Goal: Complete application form: Complete application form

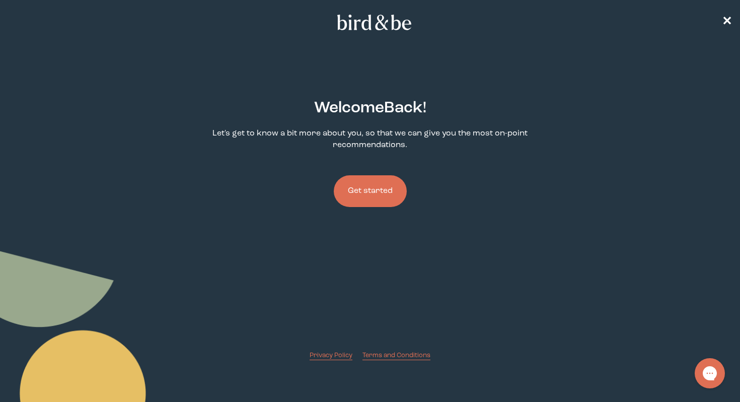
click at [365, 200] on button "Get started" at bounding box center [370, 191] width 73 height 32
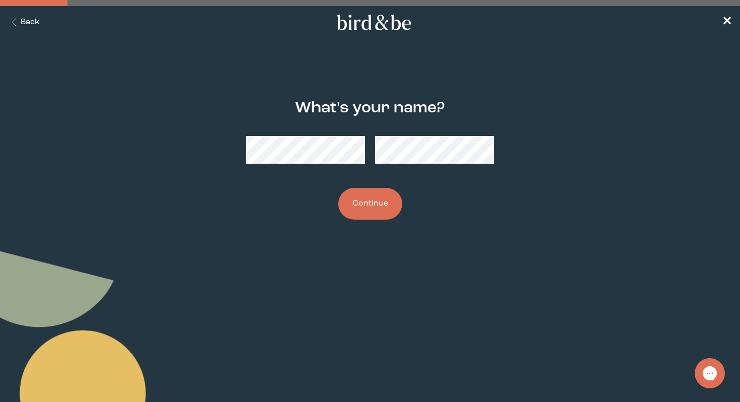
click at [363, 203] on button "Continue" at bounding box center [370, 204] width 64 height 32
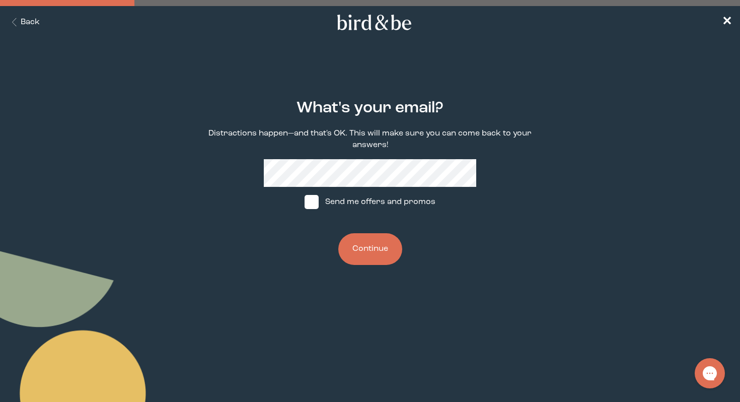
click at [358, 238] on button "Continue" at bounding box center [370, 249] width 64 height 32
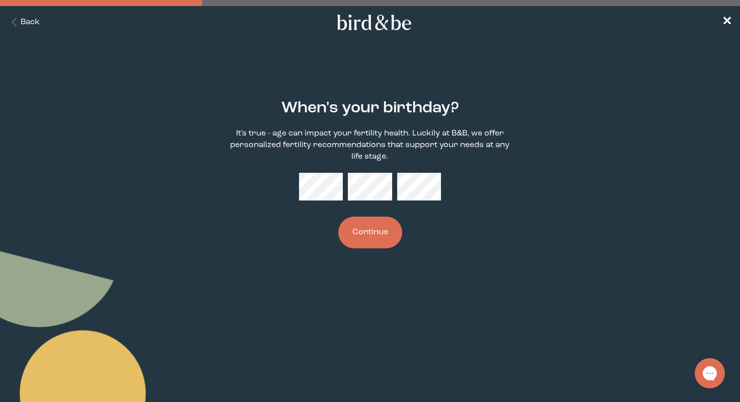
click at [372, 235] on button "Continue" at bounding box center [370, 233] width 64 height 32
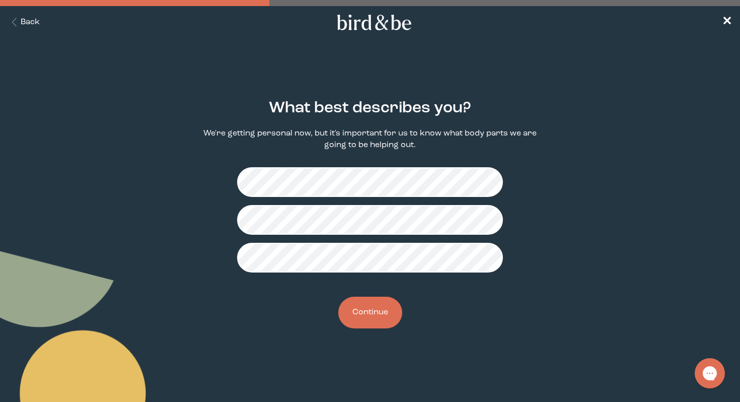
click at [363, 301] on button "Continue" at bounding box center [370, 313] width 64 height 32
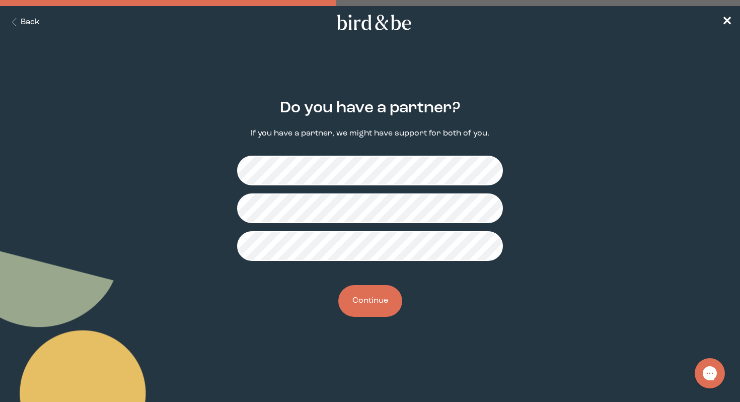
click at [370, 304] on button "Continue" at bounding box center [370, 301] width 64 height 32
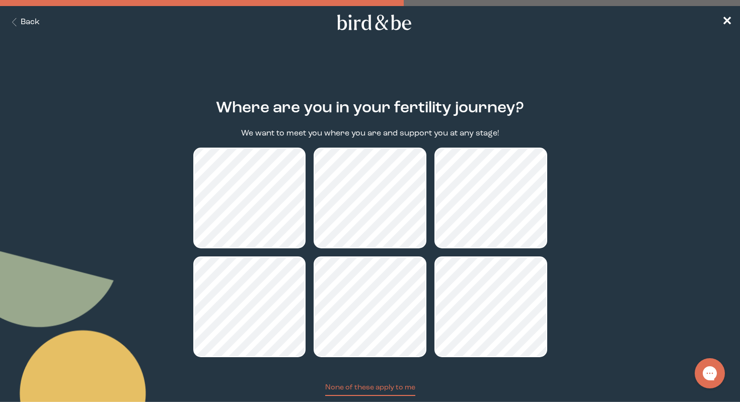
scroll to position [66, 0]
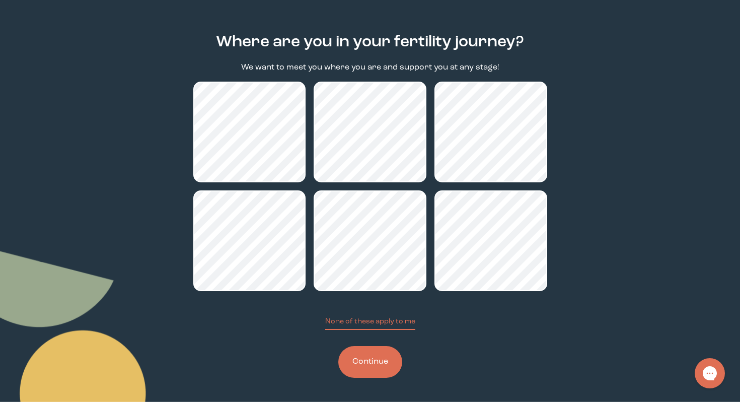
click at [352, 355] on button "Continue" at bounding box center [370, 362] width 64 height 32
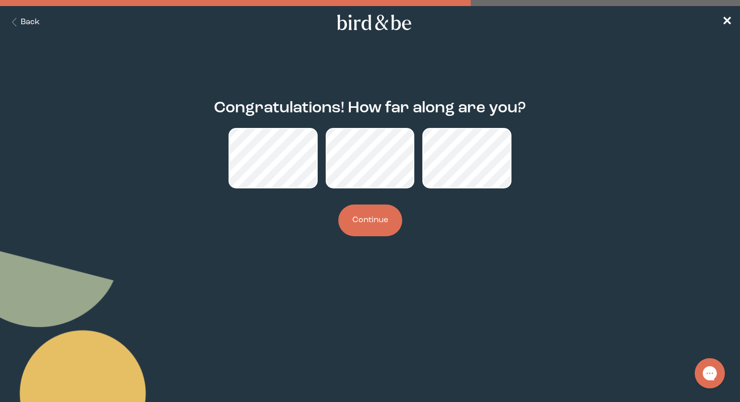
click at [358, 222] on button "Continue" at bounding box center [370, 220] width 64 height 32
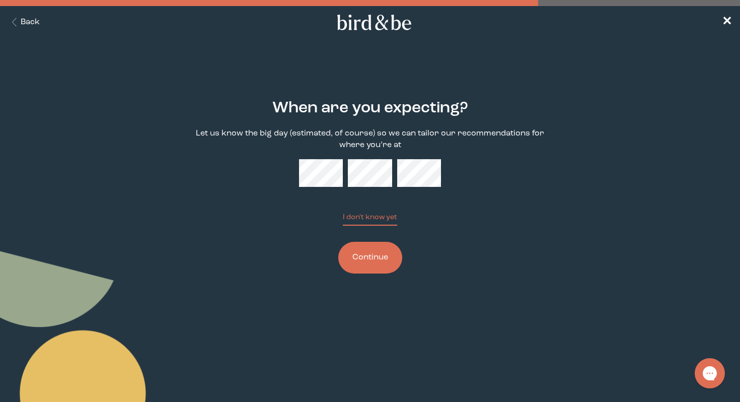
click at [372, 254] on button "Continue" at bounding box center [370, 258] width 64 height 32
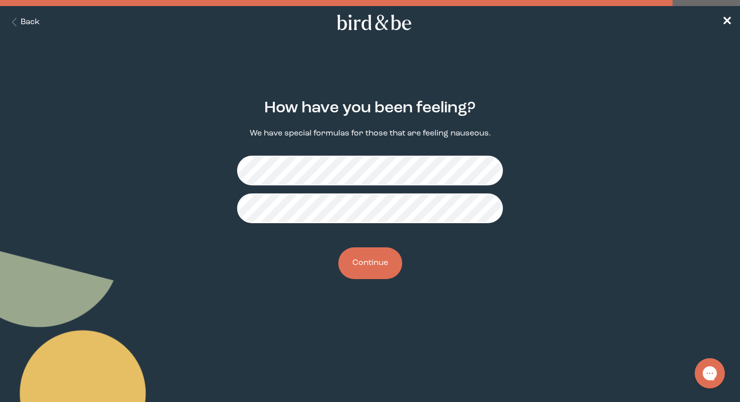
click at [361, 259] on button "Continue" at bounding box center [370, 263] width 64 height 32
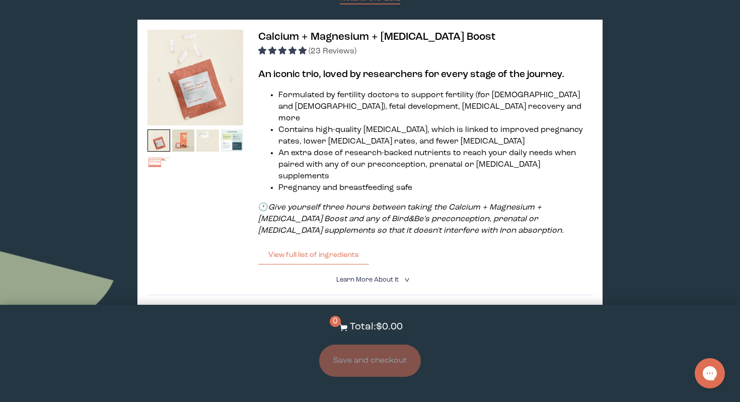
scroll to position [157, 0]
click at [179, 142] on img at bounding box center [183, 141] width 23 height 23
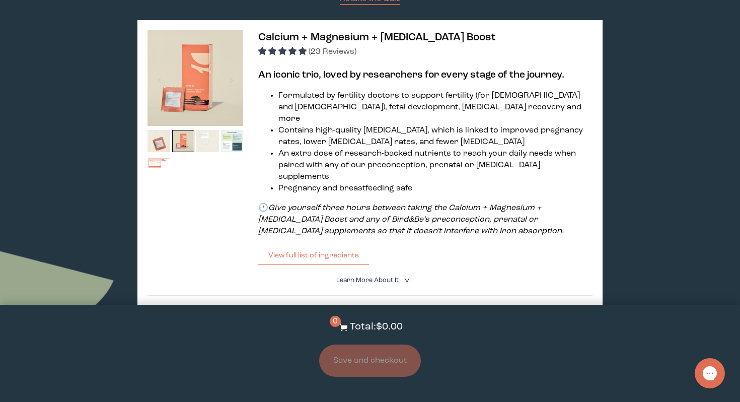
click at [204, 142] on img at bounding box center [207, 141] width 23 height 23
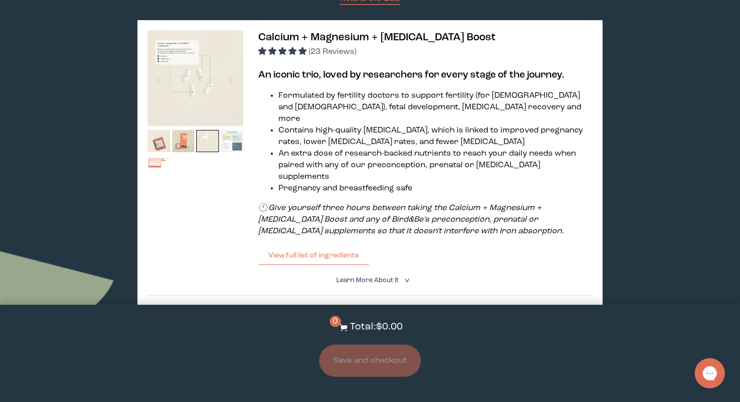
click at [225, 141] on img at bounding box center [232, 141] width 23 height 23
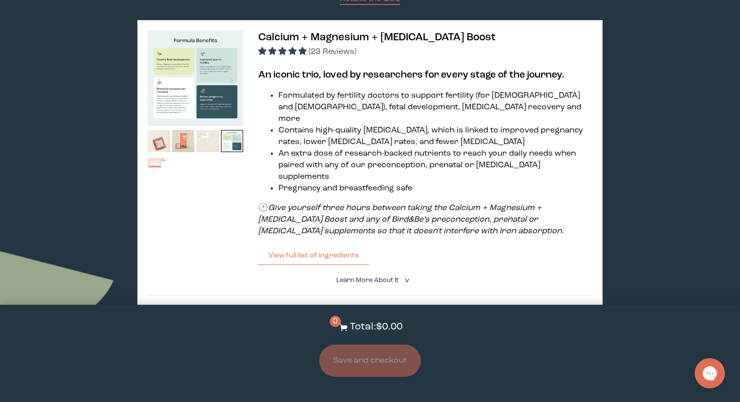
click at [156, 161] on img at bounding box center [159, 167] width 23 height 23
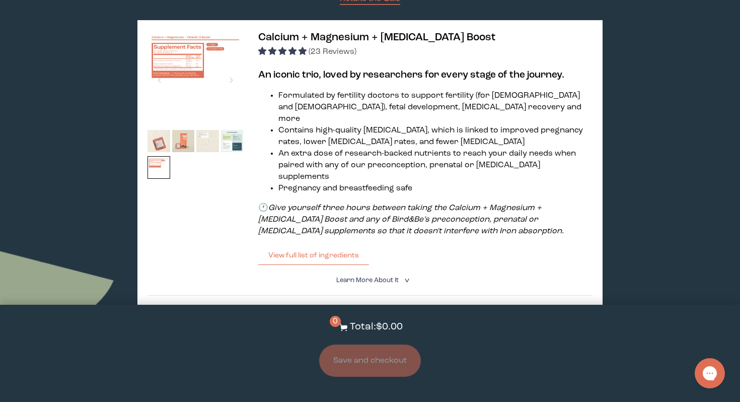
click at [186, 69] on img at bounding box center [196, 78] width 96 height 96
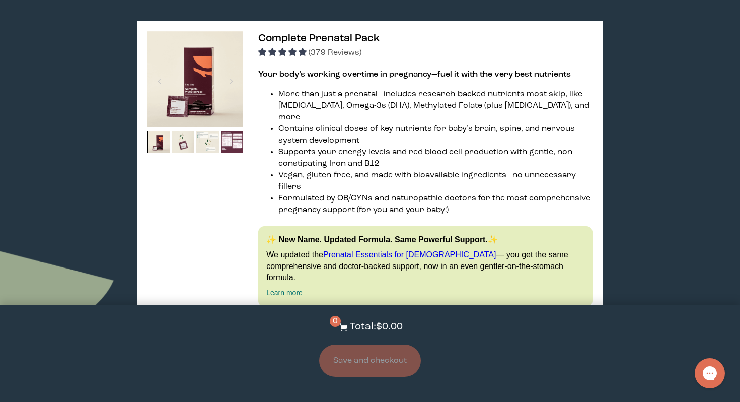
scroll to position [566, 0]
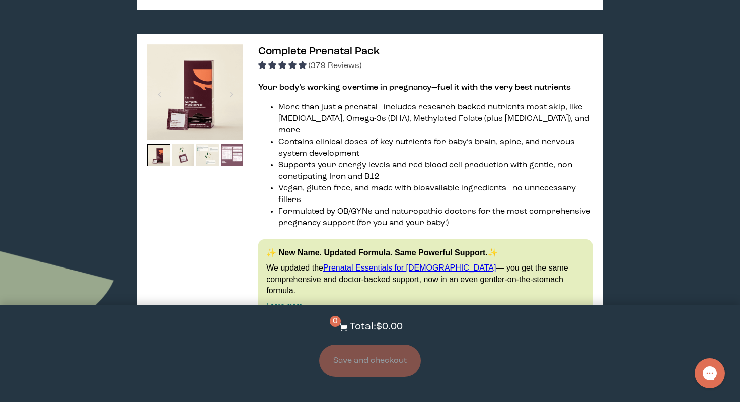
click at [238, 144] on img at bounding box center [232, 155] width 23 height 23
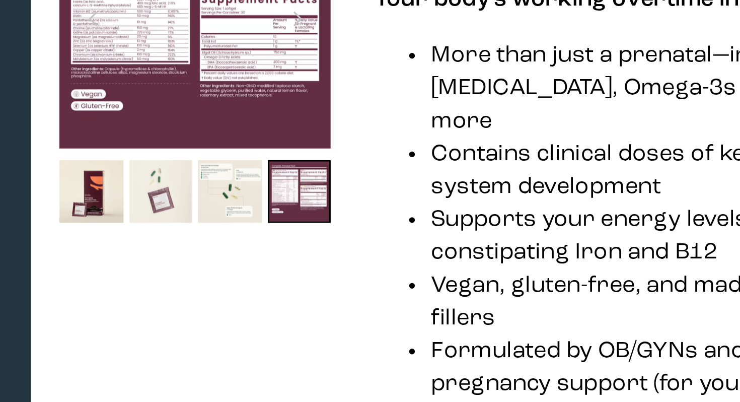
click at [179, 144] on img at bounding box center [183, 155] width 23 height 23
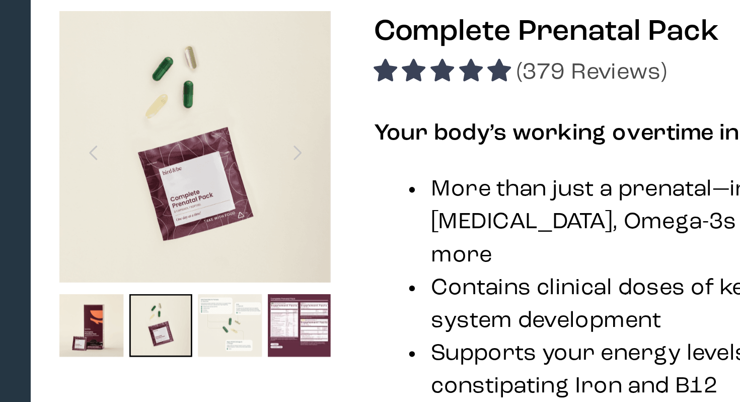
click at [207, 144] on img at bounding box center [207, 155] width 23 height 23
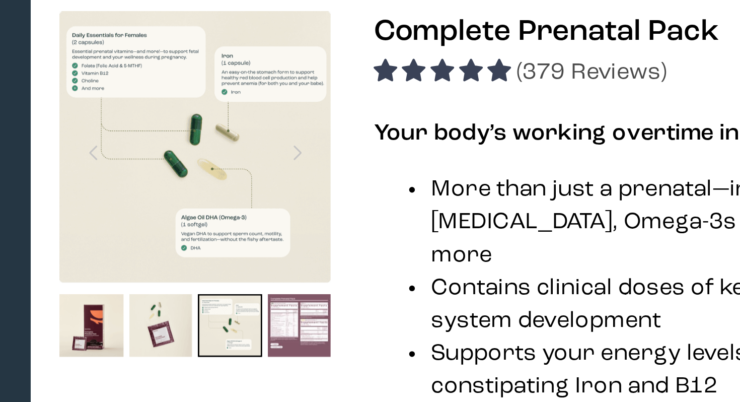
click at [234, 144] on img at bounding box center [232, 155] width 23 height 23
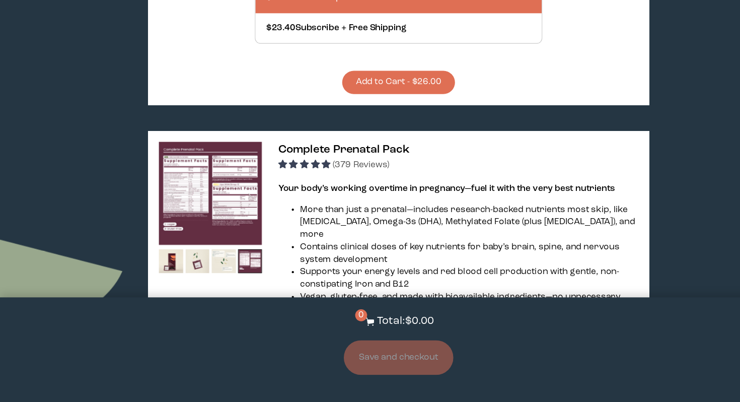
scroll to position [572, 0]
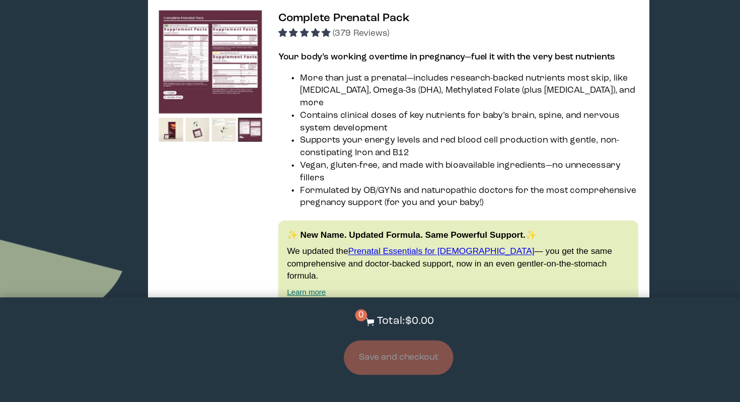
click at [210, 80] on img at bounding box center [196, 86] width 96 height 96
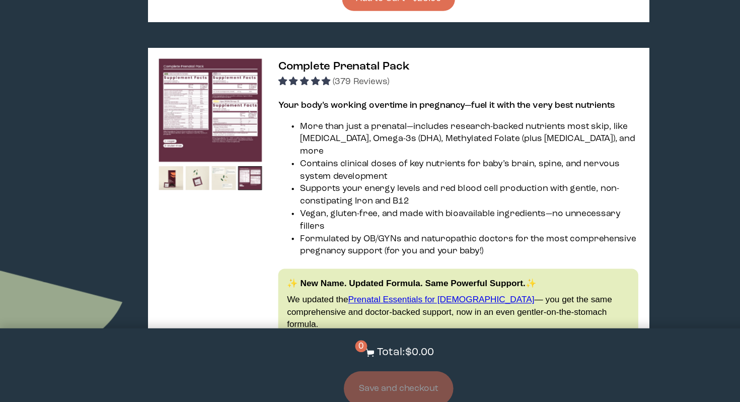
scroll to position [549, 0]
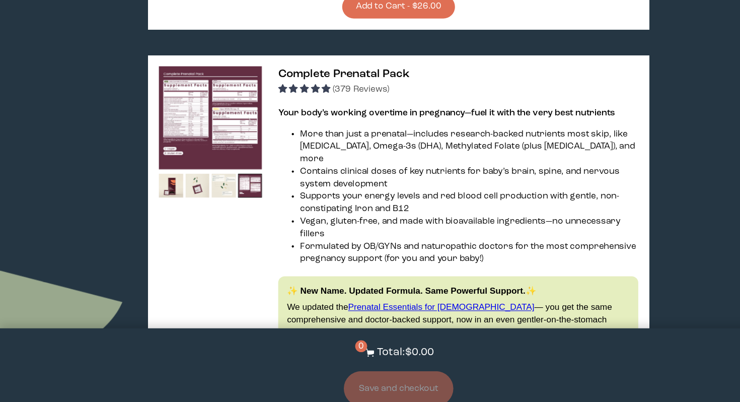
click at [289, 63] on span "Complete Prenatal Pack" at bounding box center [319, 68] width 122 height 11
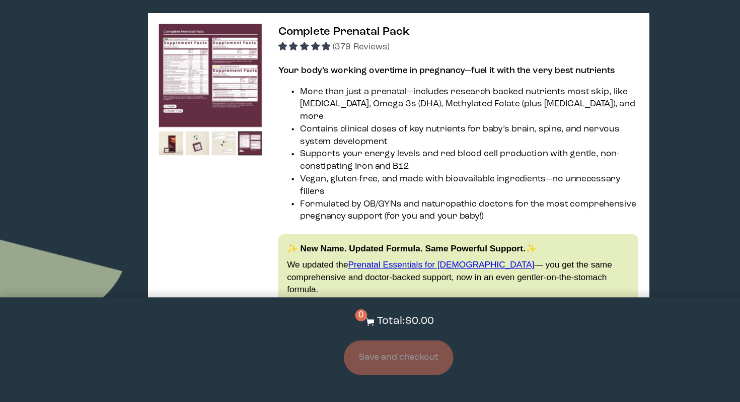
scroll to position [585, 0]
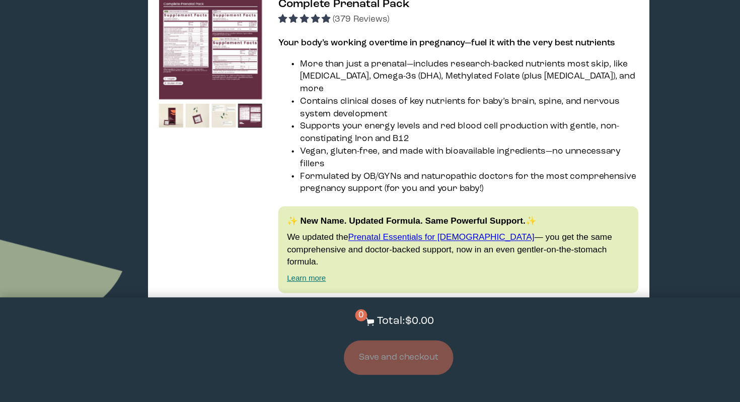
click at [346, 322] on span "Learn More About it" at bounding box center [367, 325] width 62 height 7
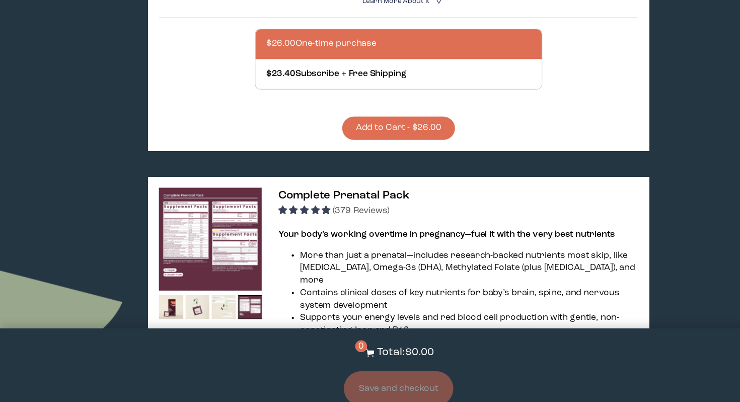
scroll to position [0, 0]
